Goal: Use online tool/utility: Utilize a website feature to perform a specific function

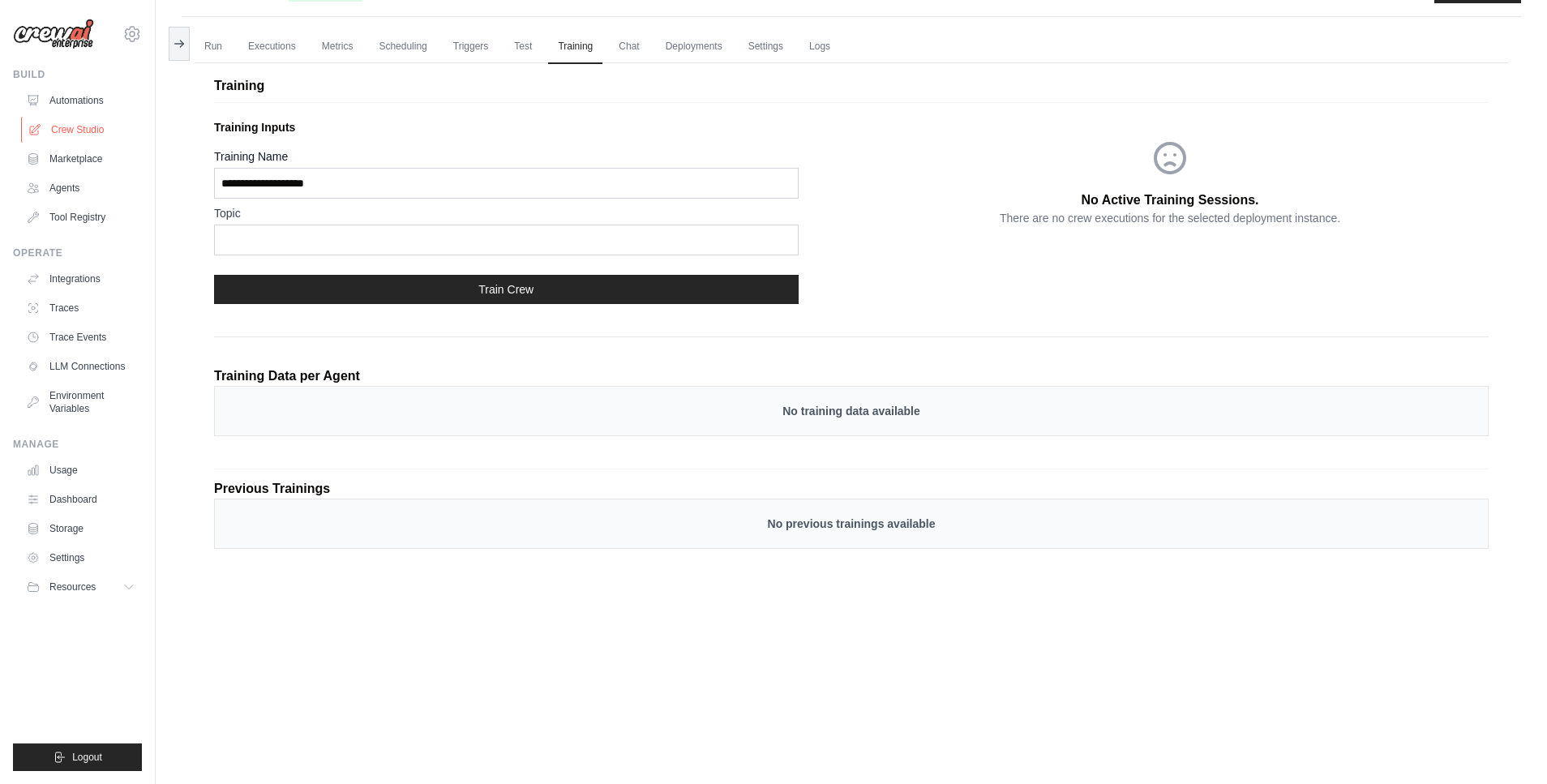
click at [89, 128] on link "Crew Studio" at bounding box center [83, 130] width 122 height 26
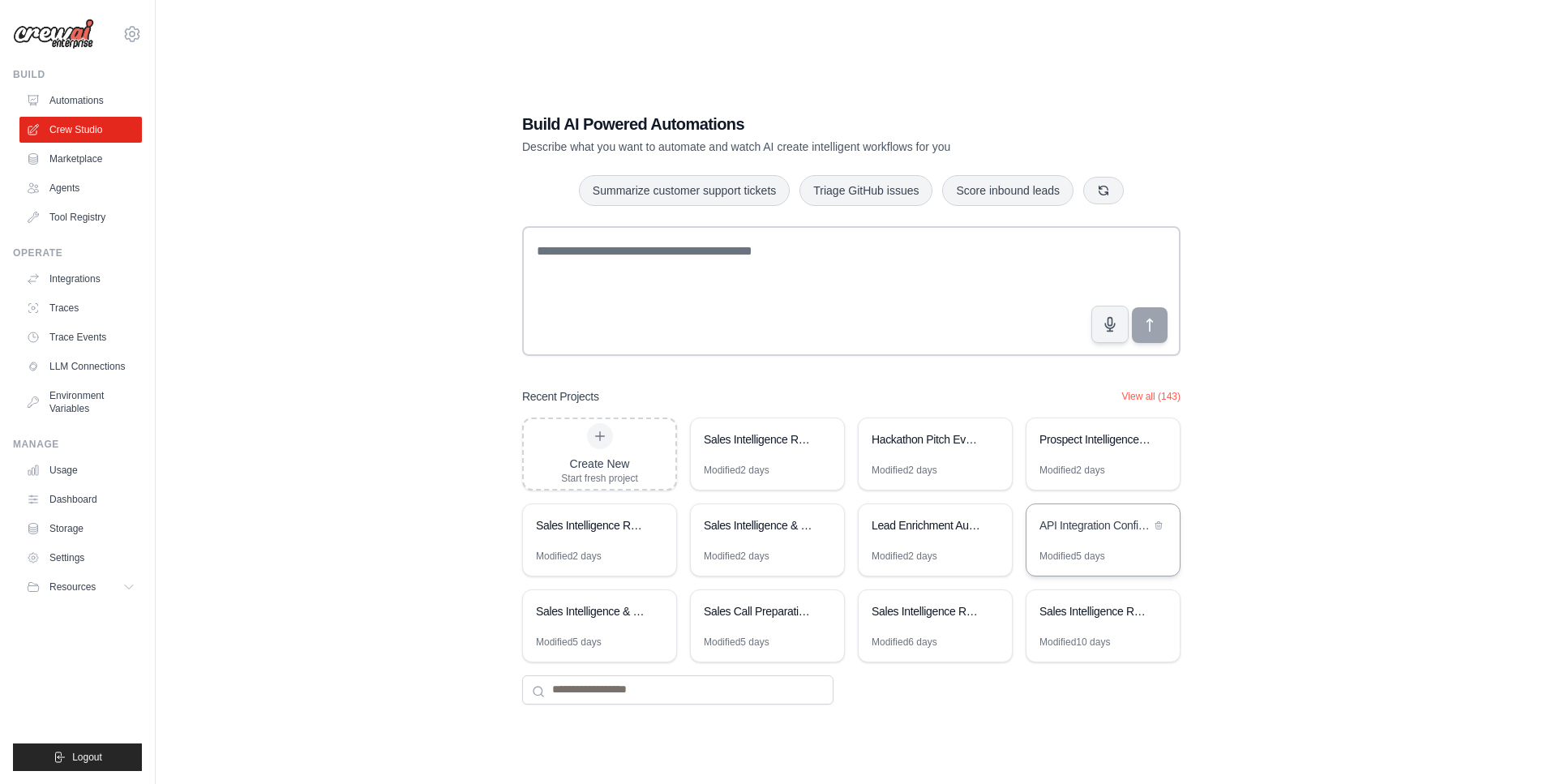
click at [1093, 531] on div "API Integration Configuration Generator" at bounding box center [1095, 525] width 111 height 16
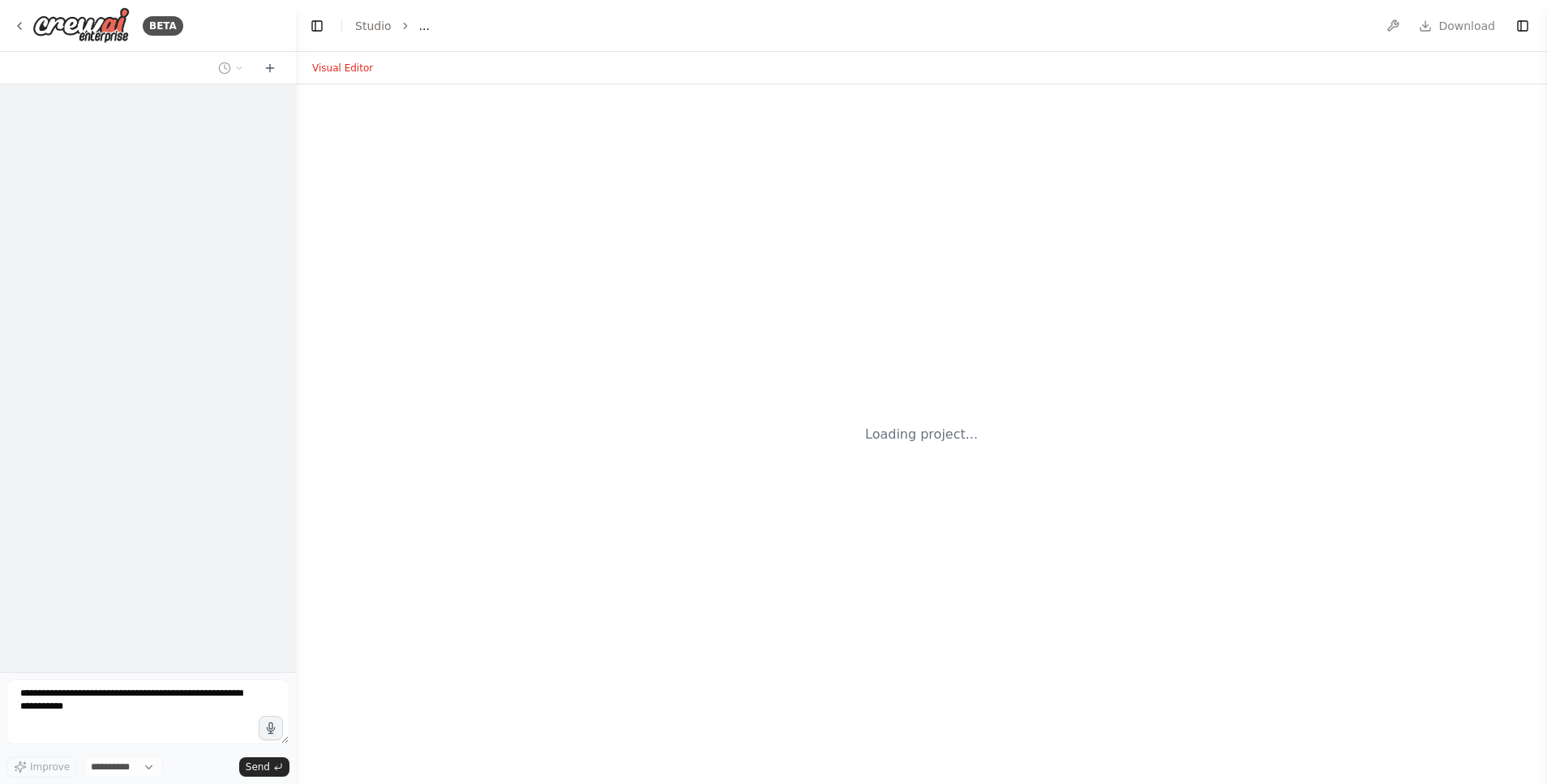
select select "****"
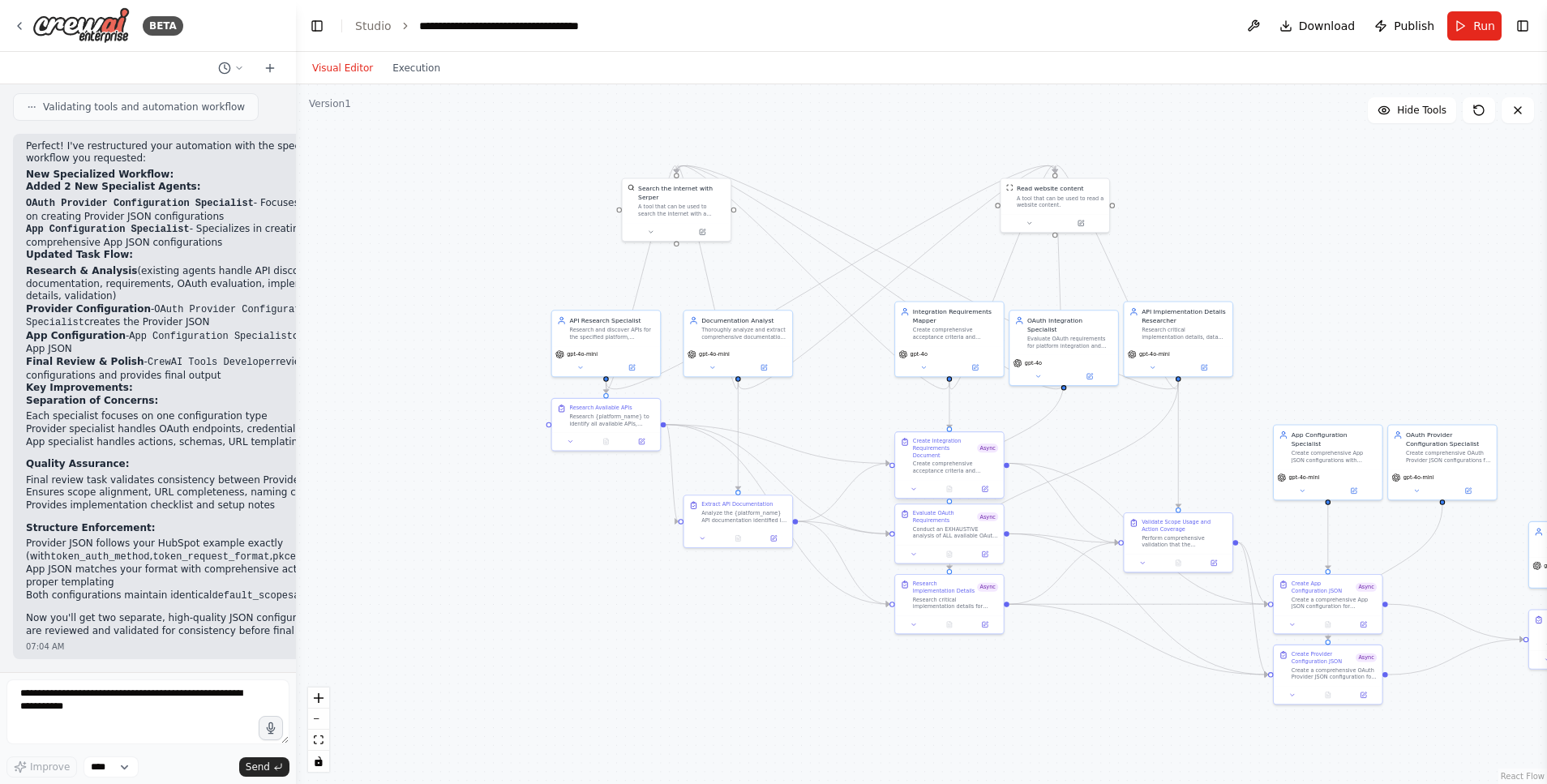
scroll to position [8812, 0]
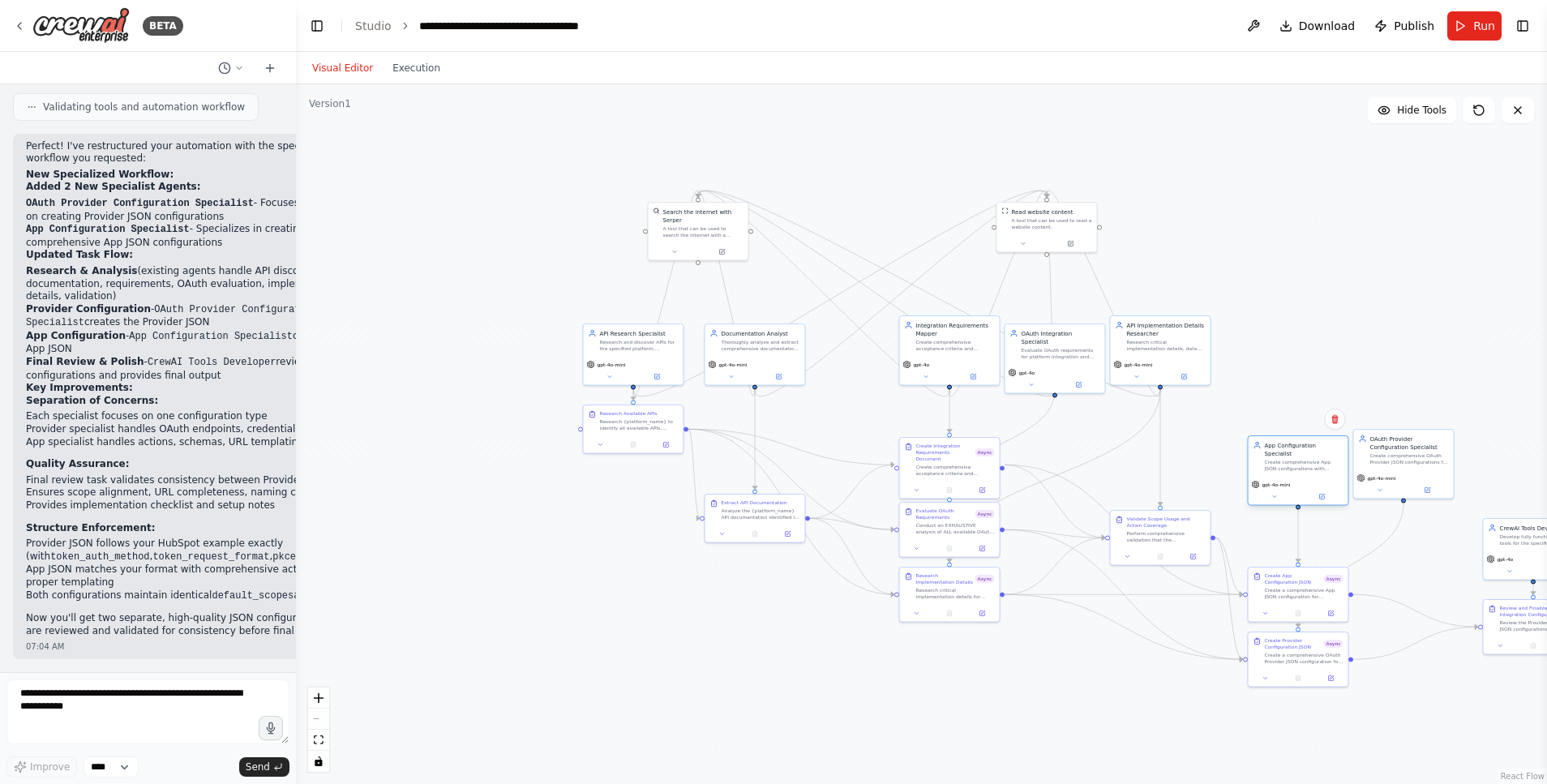
drag, startPoint x: 1303, startPoint y: 487, endPoint x: 1304, endPoint y: 496, distance: 9.1
click at [1304, 496] on div "App Configuration Specialist Create comprehensive App JSON configurations with …" at bounding box center [1298, 470] width 101 height 70
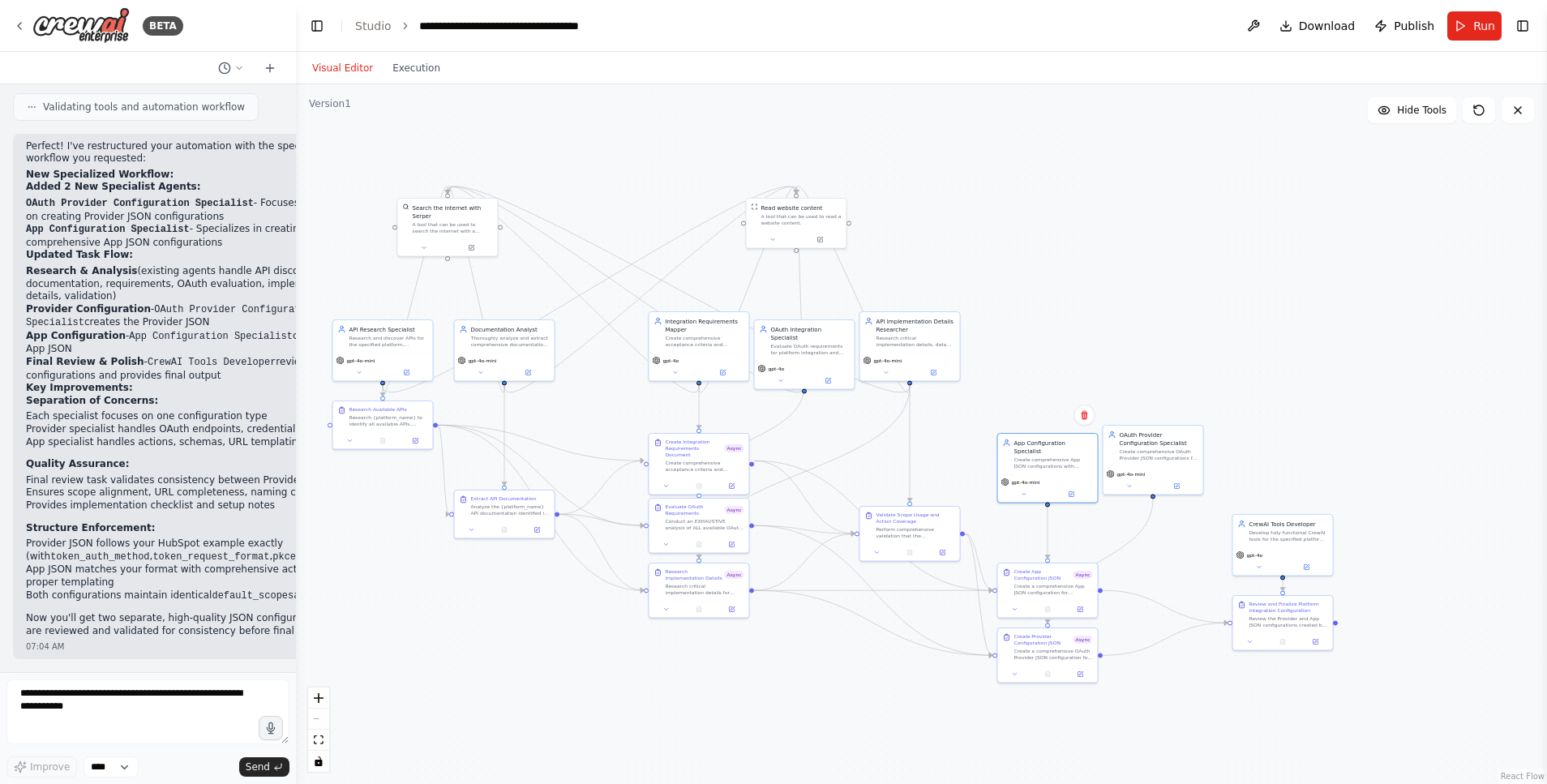
drag, startPoint x: 1159, startPoint y: 432, endPoint x: 918, endPoint y: 427, distance: 241.1
click at [918, 427] on div ".deletable-edge-delete-btn { width: 20px; height: 20px; border: 0px solid #ffff…" at bounding box center [921, 434] width 1251 height 700
click at [1464, 21] on button "Run" at bounding box center [1474, 26] width 54 height 29
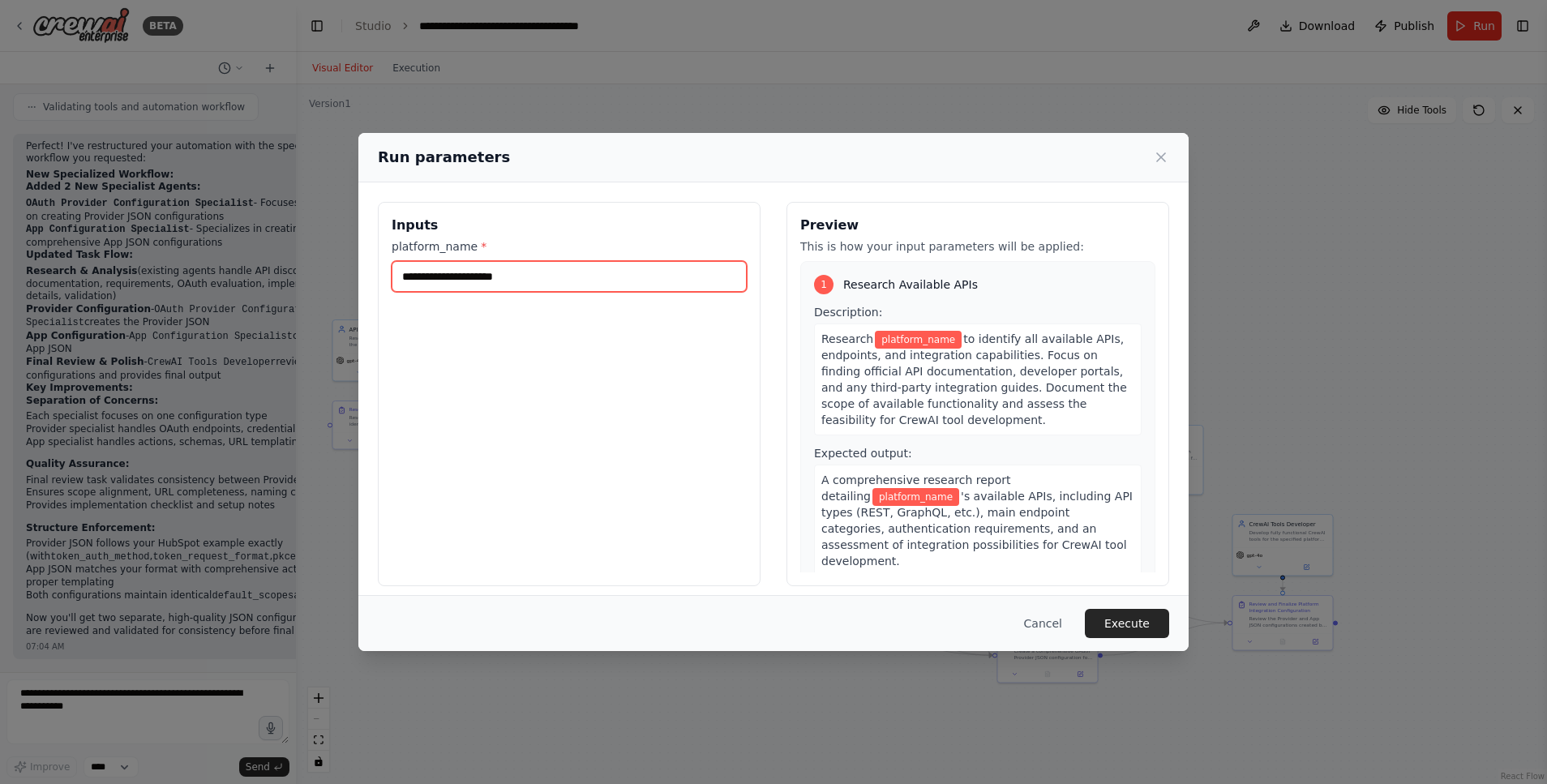
click at [452, 280] on input "platform_name *" at bounding box center [569, 277] width 355 height 31
type input "*"
type input "**********"
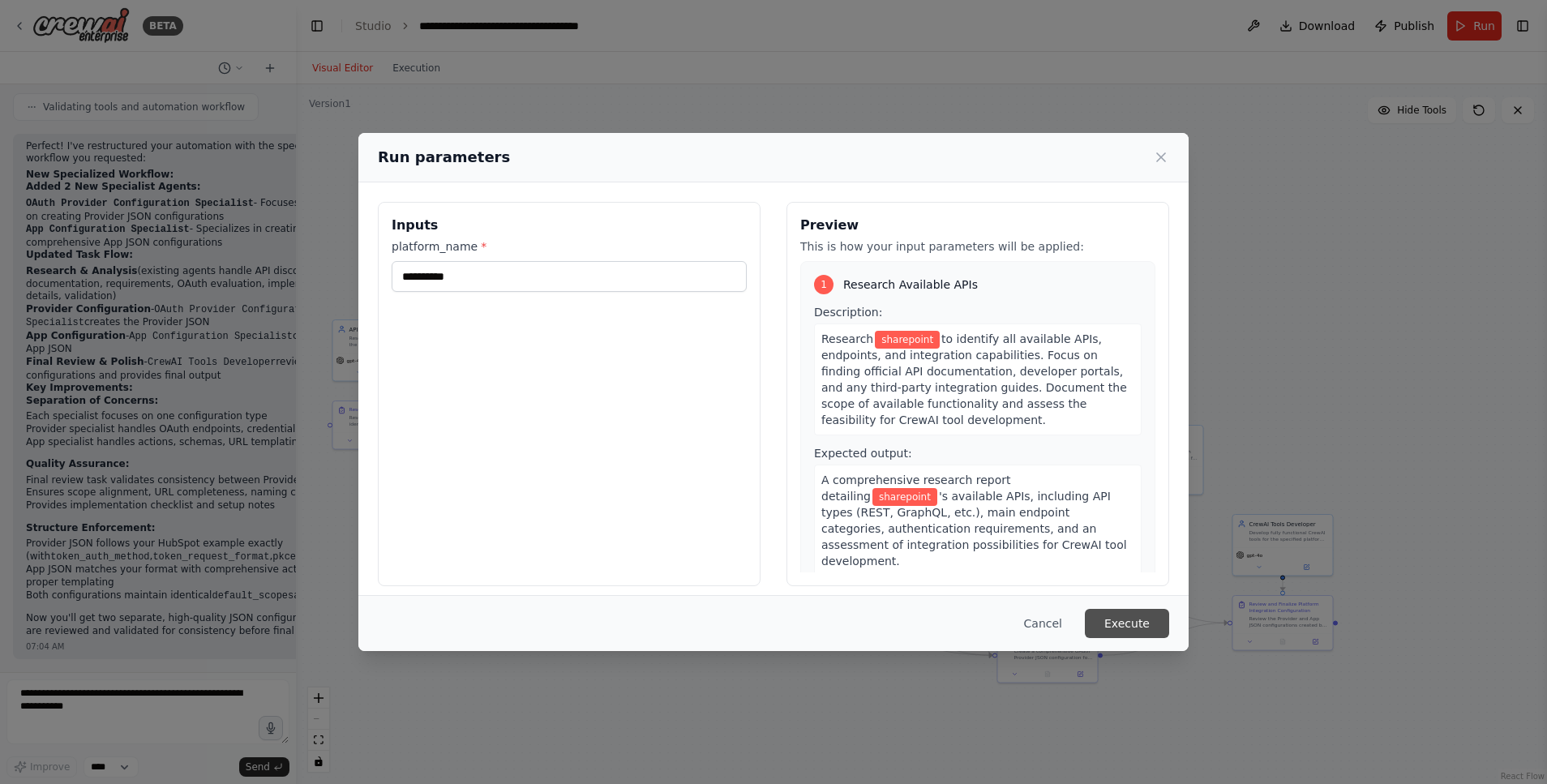
click at [1136, 622] on button "Execute" at bounding box center [1127, 623] width 84 height 29
